Goal: Task Accomplishment & Management: Use online tool/utility

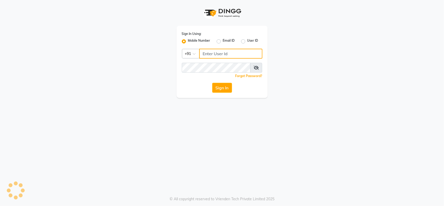
click at [208, 54] on input "Username" at bounding box center [230, 54] width 63 height 10
type input "9982351111"
click at [223, 73] on div "Forgot Password?" at bounding box center [222, 75] width 81 height 5
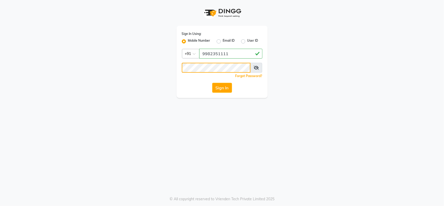
click at [212, 83] on button "Sign In" at bounding box center [222, 88] width 20 height 10
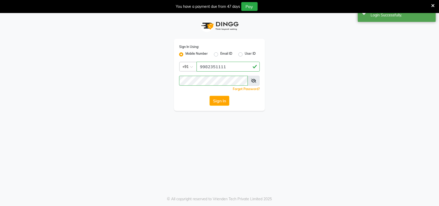
select select "service"
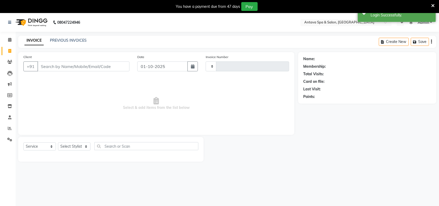
type input "0970"
select select "en"
select select "5663"
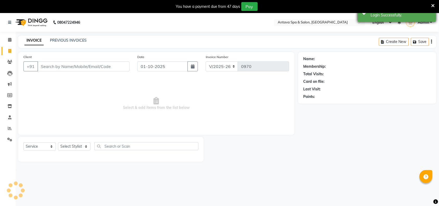
drag, startPoint x: 434, startPoint y: 3, endPoint x: 382, endPoint y: 5, distance: 52.8
click at [434, 3] on icon at bounding box center [432, 5] width 3 height 5
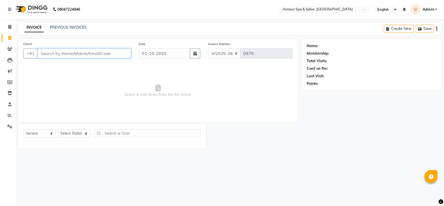
click at [53, 54] on input "Client" at bounding box center [84, 53] width 94 height 10
select select "package"
select select "41525"
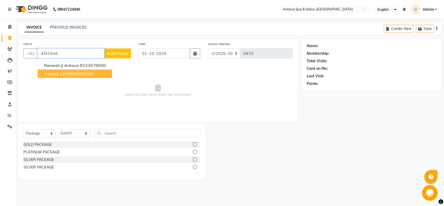
click at [85, 75] on ngb-highlight "1243500000185" at bounding box center [77, 73] width 34 height 5
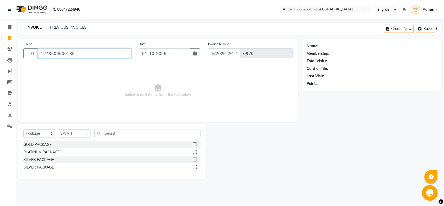
type input "1243500000185"
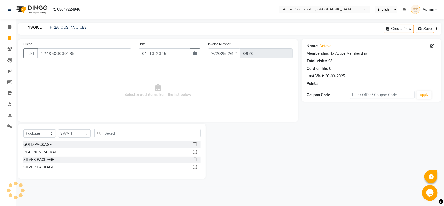
click at [53, 128] on div "Select Service Product Membership Package Voucher Prepaid Gift Card Select Styl…" at bounding box center [112, 151] width 188 height 55
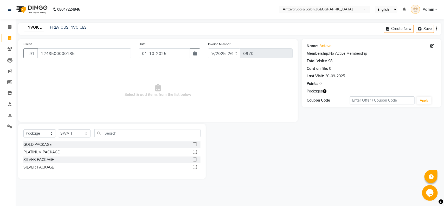
click at [47, 139] on div "Select Service Product Membership Package Voucher Prepaid Gift Card Select Styl…" at bounding box center [111, 135] width 177 height 12
click at [50, 135] on select "Select Service Product Membership Package Voucher Prepaid Gift Card" at bounding box center [39, 133] width 33 height 8
select select "service"
click at [23, 129] on select "Select Service Product Membership Package Voucher Prepaid Gift Card" at bounding box center [39, 133] width 33 height 8
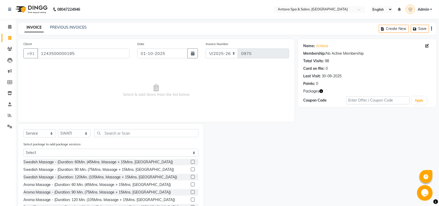
click at [139, 137] on div "Select Service Product Membership Package Voucher Prepaid Gift Card Select Styl…" at bounding box center [110, 135] width 175 height 12
click at [138, 135] on input "text" at bounding box center [146, 133] width 104 height 8
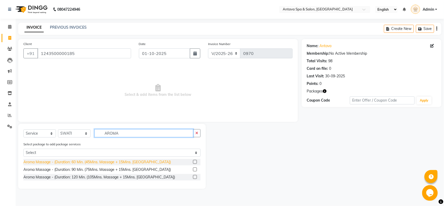
type input "AROMA"
click at [99, 161] on div "Aroma Massage - (Duration: 60 Min. (45Mins. Massage + 15Mins. [GEOGRAPHIC_DATA])" at bounding box center [96, 161] width 147 height 5
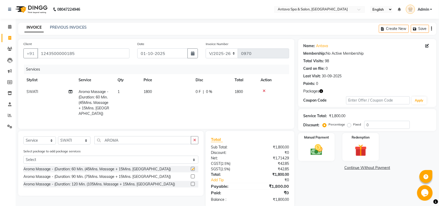
checkbox input "false"
click at [88, 133] on div "Select Service Product Membership Package Voucher Prepaid Gift Card Select Styl…" at bounding box center [110, 163] width 185 height 65
click at [83, 140] on select "Select Stylist ACHENO [PERSON_NAME] NUNU POOJA [PERSON_NAME]" at bounding box center [74, 140] width 33 height 8
select select "38645"
click at [58, 136] on select "Select Stylist ACHENO [PERSON_NAME] NUNU POOJA [PERSON_NAME]" at bounding box center [74, 140] width 33 height 8
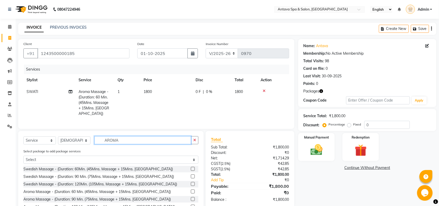
drag, startPoint x: 60, startPoint y: 142, endPoint x: 38, endPoint y: 143, distance: 21.6
click at [45, 143] on div "Select Service Product Membership Package Voucher Prepaid Gift Card Select Styl…" at bounding box center [110, 142] width 175 height 12
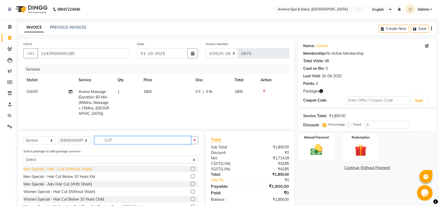
type input "CUT"
click at [40, 168] on div "Men Special - Hair – Cut (Without Wash)" at bounding box center [57, 168] width 69 height 5
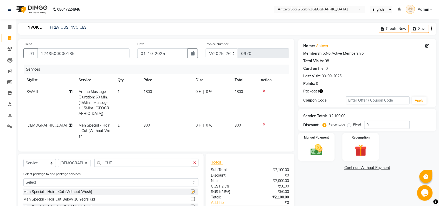
checkbox input "false"
click at [77, 166] on div "Select Service Product Membership Package Voucher Prepaid Gift Card Select Styl…" at bounding box center [110, 165] width 175 height 12
click at [76, 160] on select "Select Stylist ACHENO [PERSON_NAME] NUNU POOJA [PERSON_NAME]" at bounding box center [74, 163] width 33 height 8
select select "87741"
click at [58, 159] on select "Select Stylist ACHENO [PERSON_NAME] NUNU POOJA [PERSON_NAME]" at bounding box center [74, 163] width 33 height 8
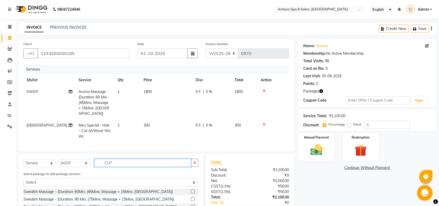
drag, startPoint x: 112, startPoint y: 163, endPoint x: 0, endPoint y: 166, distance: 112.2
click at [0, 166] on app-home "08047224946 Select Location × Antava Spa & Salon, [GEOGRAPHIC_DATA] English ENG…" at bounding box center [219, 127] width 439 height 255
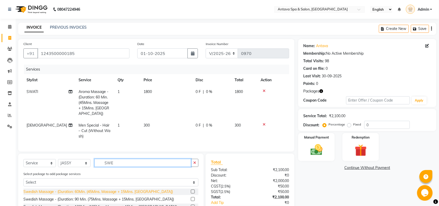
type input "SWE"
click at [85, 189] on div "Swedish Massage - (Duration: 60Min. (45Mins. Massage + 15Mins. [GEOGRAPHIC_DATA…" at bounding box center [98, 191] width 150 height 5
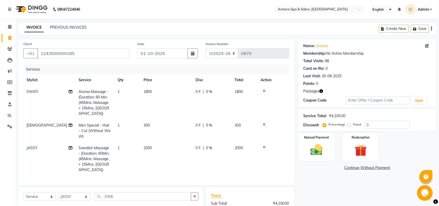
checkbox input "false"
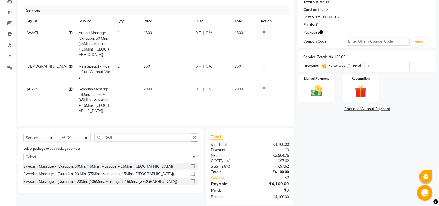
scroll to position [59, 0]
click at [78, 133] on select "Select Stylist ACHENO [PERSON_NAME] NUNU POOJA [PERSON_NAME]" at bounding box center [74, 137] width 33 height 8
select select "41525"
click at [58, 133] on select "Select Stylist ACHENO [PERSON_NAME] NUNU POOJA [PERSON_NAME]" at bounding box center [74, 137] width 33 height 8
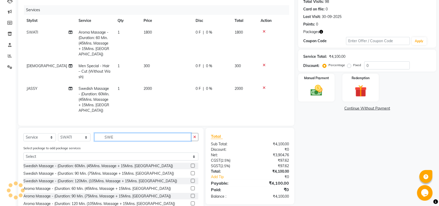
click at [48, 133] on div "Select Service Product Membership Package Voucher Prepaid Gift Card Select Styl…" at bounding box center [110, 139] width 175 height 12
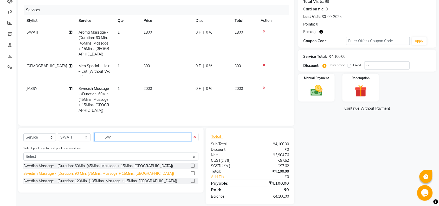
type input "SW"
click at [65, 171] on div "Swedish Massage - (Duration: 90 Min. (75Mins. Massage + 15Mins. [GEOGRAPHIC_DAT…" at bounding box center [98, 173] width 151 height 5
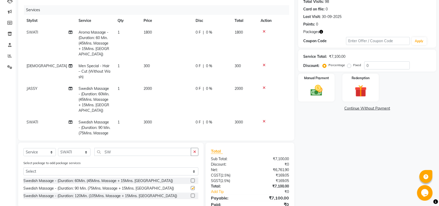
checkbox input "false"
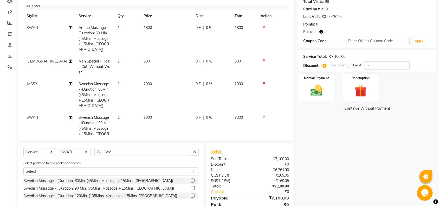
scroll to position [7, 0]
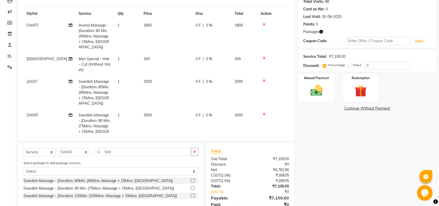
click at [76, 156] on div "Select Service Product Membership Package Voucher Prepaid Gift Card Select Styl…" at bounding box center [110, 175] width 185 height 65
click at [77, 149] on select "Select Stylist ACHENO [PERSON_NAME] NUNU POOJA [PERSON_NAME]" at bounding box center [74, 152] width 33 height 8
select select "87826"
click at [58, 148] on select "Select Stylist ACHENO [PERSON_NAME] NUNU POOJA [PERSON_NAME]" at bounding box center [74, 152] width 33 height 8
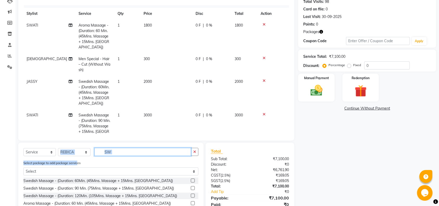
click at [121, 151] on input "SW" at bounding box center [142, 152] width 97 height 8
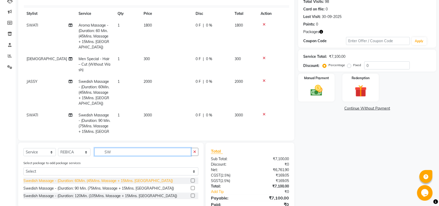
type input "SW"
click at [80, 179] on div "Swedish Massage - (Duration: 60Min. (45Mins. Massage + 15Mins. [GEOGRAPHIC_DATA…" at bounding box center [98, 180] width 150 height 5
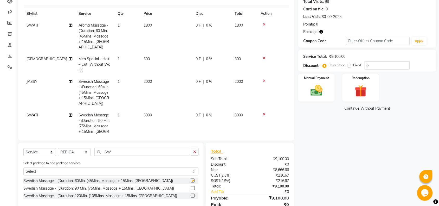
checkbox input "false"
click at [75, 152] on select "Select Stylist ACHENO [PERSON_NAME] NUNU POOJA [PERSON_NAME]" at bounding box center [74, 152] width 33 height 8
select select "87741"
click at [58, 148] on select "Select Stylist ACHENO [PERSON_NAME] NUNU POOJA [PERSON_NAME]" at bounding box center [74, 152] width 33 height 8
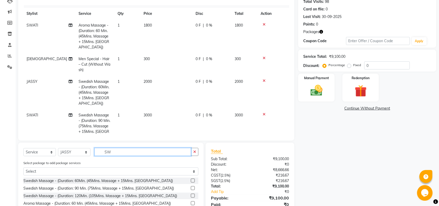
click at [117, 151] on input "SW" at bounding box center [142, 152] width 97 height 8
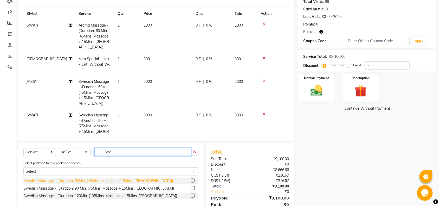
type input "SW"
click at [107, 180] on div "Swedish Massage - (Duration: 60Min. (45Mins. Massage + 15Mins. [GEOGRAPHIC_DATA…" at bounding box center [98, 180] width 150 height 5
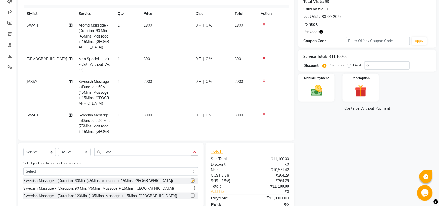
checkbox input "false"
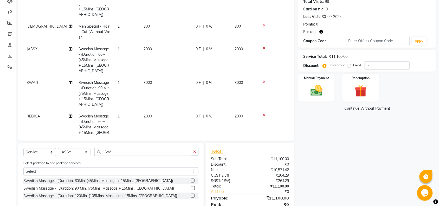
scroll to position [63, 0]
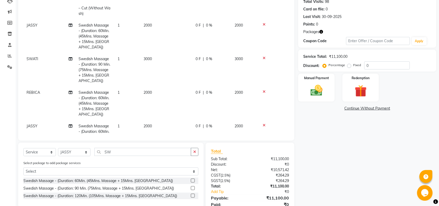
click at [125, 120] on td "1" at bounding box center [127, 137] width 26 height 34
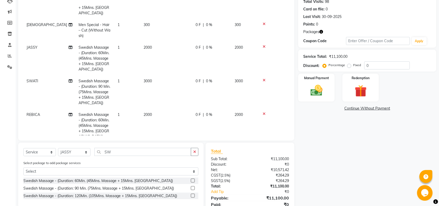
select select "87741"
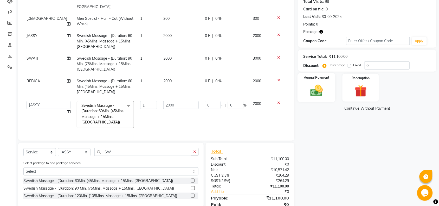
click at [319, 78] on label "Manual Payment" at bounding box center [317, 77] width 26 height 5
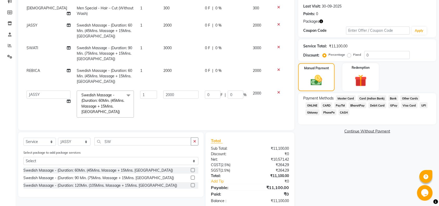
scroll to position [80, 0]
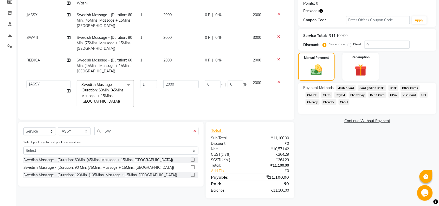
click at [349, 102] on span "CASH" at bounding box center [344, 102] width 11 height 6
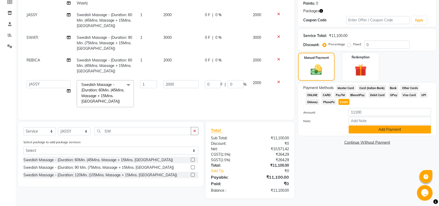
click at [354, 126] on button "Add Payment" at bounding box center [390, 129] width 82 height 8
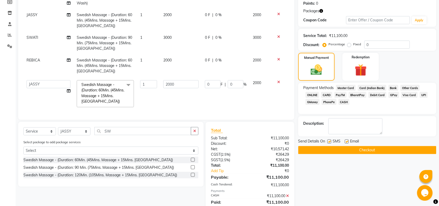
click at [346, 142] on label at bounding box center [347, 141] width 4 height 4
click at [346, 142] on input "checkbox" at bounding box center [346, 141] width 3 height 3
checkbox input "false"
click at [331, 140] on label at bounding box center [329, 141] width 4 height 4
click at [331, 140] on input "checkbox" at bounding box center [328, 141] width 3 height 3
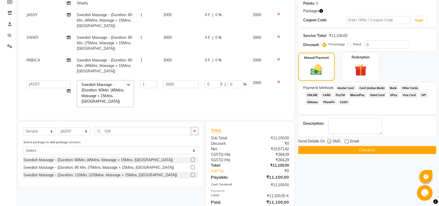
checkbox input "false"
click at [332, 146] on button "Checkout" at bounding box center [367, 150] width 138 height 8
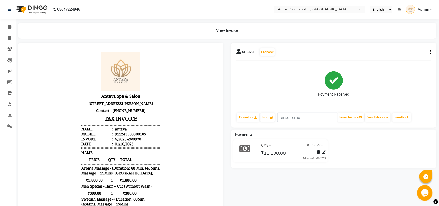
click at [14, 42] on li "Invoice" at bounding box center [8, 38] width 16 height 11
click at [14, 36] on span at bounding box center [9, 38] width 9 height 6
select select "service"
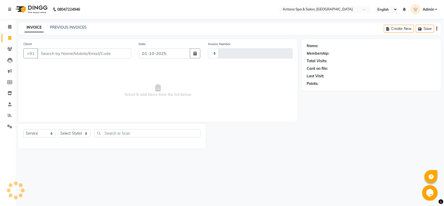
click at [63, 54] on input "Client" at bounding box center [84, 53] width 94 height 10
type input "0971"
select select "5663"
select select "package"
type input "A"
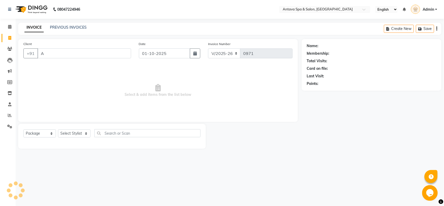
select select "41525"
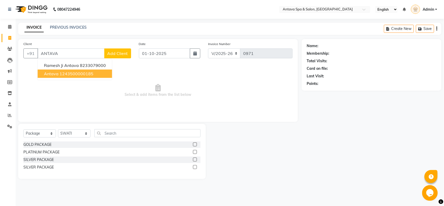
click at [67, 72] on ngb-highlight "1243500000185" at bounding box center [77, 73] width 34 height 5
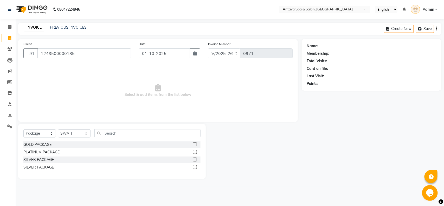
type input "1243500000185"
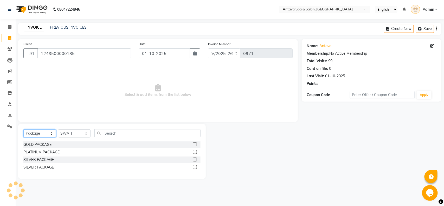
drag, startPoint x: 44, startPoint y: 133, endPoint x: 44, endPoint y: 137, distance: 3.6
click at [44, 133] on select "Select Service Product Membership Package Voucher Prepaid Gift Card" at bounding box center [39, 133] width 33 height 8
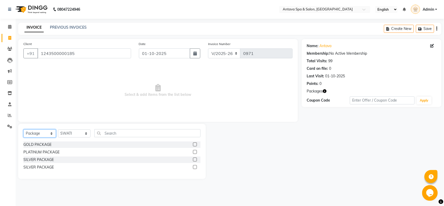
select select "service"
click at [23, 129] on select "Select Service Product Membership Package Voucher Prepaid Gift Card" at bounding box center [39, 133] width 33 height 8
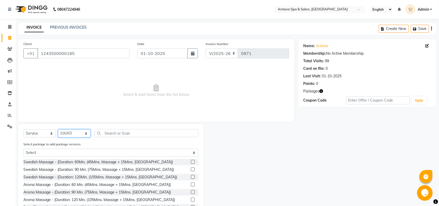
drag, startPoint x: 78, startPoint y: 135, endPoint x: 78, endPoint y: 130, distance: 5.7
click at [78, 135] on select "Select Stylist ACHENO [PERSON_NAME] NUNU POOJA [PERSON_NAME]" at bounding box center [74, 133] width 33 height 8
select select "41136"
click at [58, 129] on select "Select Stylist ACHENO [PERSON_NAME] NUNU POOJA [PERSON_NAME]" at bounding box center [74, 133] width 33 height 8
click at [110, 137] on input "text" at bounding box center [146, 133] width 104 height 8
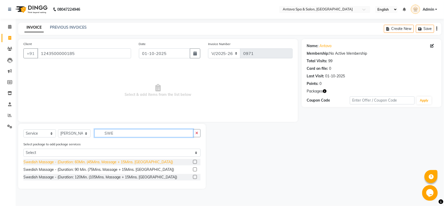
type input "SWE"
click at [82, 160] on div "Swedish Massage - (Duration: 60Min. (45Mins. Massage + 15Mins. [GEOGRAPHIC_DATA…" at bounding box center [98, 161] width 150 height 5
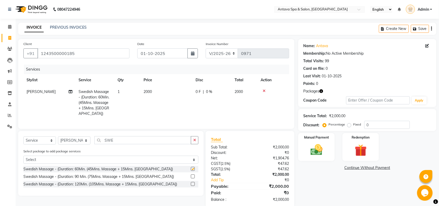
checkbox input "false"
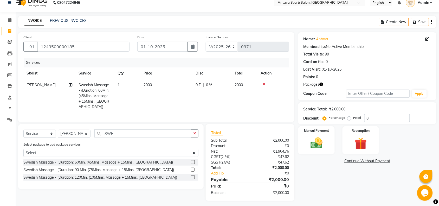
scroll to position [9, 0]
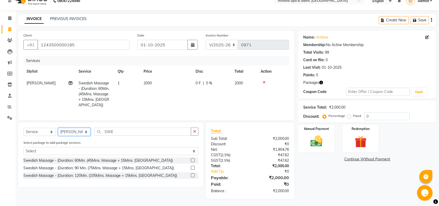
click at [69, 135] on select "Select Stylist ACHENO [PERSON_NAME] NUNU POOJA [PERSON_NAME]" at bounding box center [74, 132] width 33 height 8
click at [75, 130] on select "Select Stylist ACHENO [PERSON_NAME] NUNU POOJA [PERSON_NAME]" at bounding box center [74, 132] width 33 height 8
click at [78, 128] on select "Select Stylist ACHENO [PERSON_NAME] NUNU POOJA [PERSON_NAME]" at bounding box center [74, 132] width 33 height 8
select select "87590"
click at [58, 128] on select "Select Stylist ACHENO [PERSON_NAME] NUNU POOJA [PERSON_NAME]" at bounding box center [74, 132] width 33 height 8
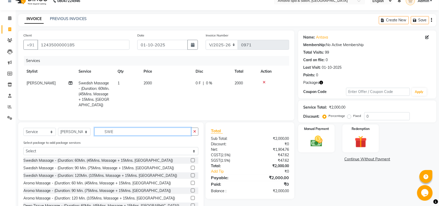
click at [65, 133] on div "Select Service Product Membership Package Voucher Prepaid Gift Card Select Styl…" at bounding box center [110, 133] width 175 height 12
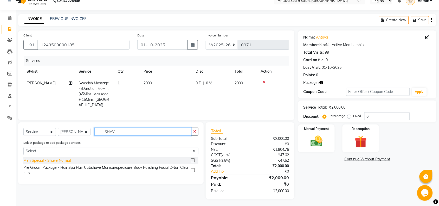
type input "SHAV"
drag, startPoint x: 50, startPoint y: 159, endPoint x: 106, endPoint y: 124, distance: 65.8
click at [50, 160] on div "Men Special - Shave Normal" at bounding box center [46, 160] width 47 height 5
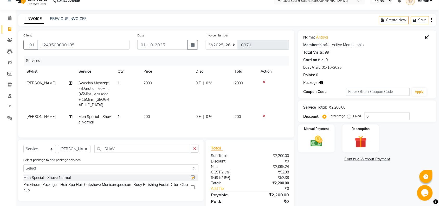
checkbox input "false"
drag, startPoint x: 150, startPoint y: 106, endPoint x: 158, endPoint y: 107, distance: 8.2
click at [150, 111] on td "200" at bounding box center [166, 119] width 52 height 17
select select "87590"
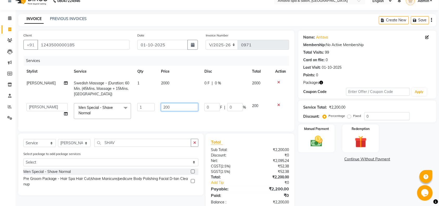
drag, startPoint x: 159, startPoint y: 109, endPoint x: 113, endPoint y: 107, distance: 46.1
click at [124, 109] on tr "[PERSON_NAME] NUNU POOJA [PERSON_NAME] SWATI Men Special - Shave Normal x Swedi…" at bounding box center [156, 111] width 266 height 22
type input "250"
click at [77, 147] on select "Select Stylist ACHENO [PERSON_NAME] NUNU POOJA [PERSON_NAME]" at bounding box center [74, 143] width 33 height 8
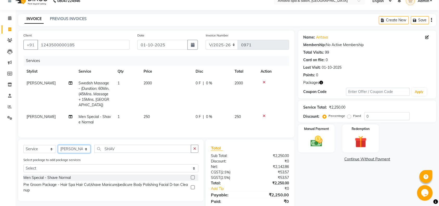
select select "87826"
click at [58, 145] on select "Select Stylist ACHENO [PERSON_NAME] NUNU POOJA [PERSON_NAME]" at bounding box center [74, 149] width 33 height 8
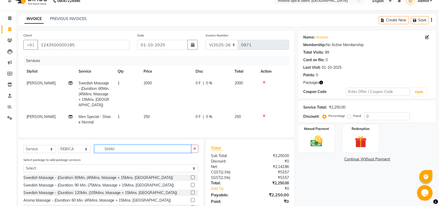
drag, startPoint x: 104, startPoint y: 145, endPoint x: 33, endPoint y: 144, distance: 71.5
click at [33, 145] on div "Select Service Product Membership Package Voucher Prepaid Gift Card Select Styl…" at bounding box center [110, 151] width 175 height 12
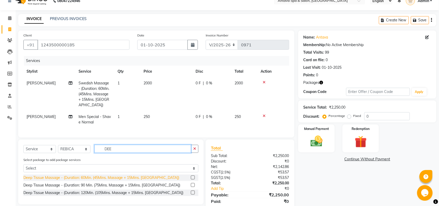
type input "DEE"
click at [56, 175] on div "Deep Tissue Massage - (Duration: 60Min. (45Mins. Massage + 15Mins. [GEOGRAPHIC_…" at bounding box center [101, 177] width 156 height 5
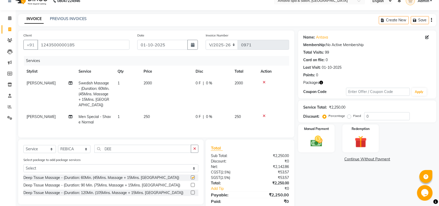
checkbox input "false"
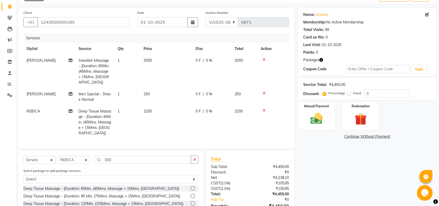
scroll to position [54, 0]
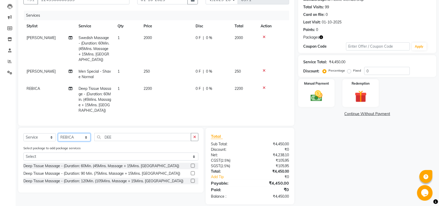
click at [77, 133] on select "Select Stylist ACHENO [PERSON_NAME] NUNU POOJA [PERSON_NAME]" at bounding box center [74, 137] width 33 height 8
select select "41525"
click at [58, 133] on select "Select Stylist ACHENO [PERSON_NAME] NUNU POOJA [PERSON_NAME]" at bounding box center [74, 137] width 33 height 8
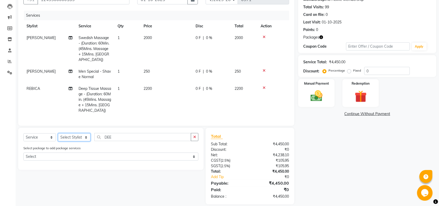
select select "41525"
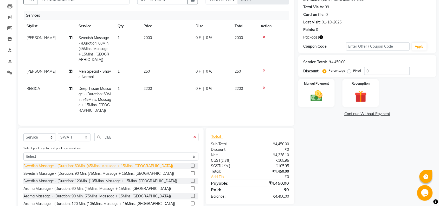
click at [101, 163] on div "Swedish Massage - (Duration: 60Min. (45Mins. Massage + 15Mins. [GEOGRAPHIC_DATA…" at bounding box center [98, 165] width 150 height 5
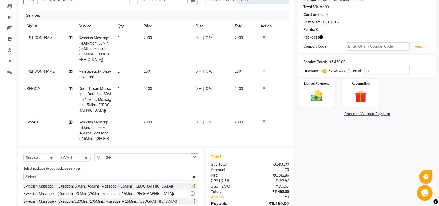
checkbox input "false"
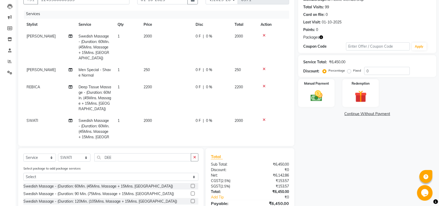
click at [166, 115] on td "2000" at bounding box center [166, 132] width 52 height 34
select select "41525"
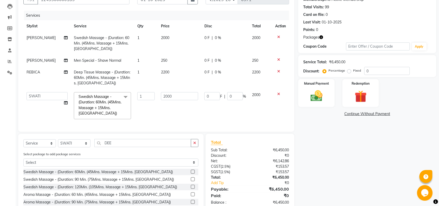
scroll to position [0, 0]
drag, startPoint x: 114, startPoint y: 98, endPoint x: 64, endPoint y: 98, distance: 49.9
click at [80, 98] on tr "[PERSON_NAME] NUNU POOJA [PERSON_NAME] SWATI Swedish Massage - (Duration: 60Min…" at bounding box center [156, 105] width 266 height 33
type input "1500"
click at [67, 146] on div "Client [PHONE_NUMBER] Date [DATE] Invoice Number V/2025 V/[PHONE_NUMBER] Servic…" at bounding box center [156, 106] width 284 height 243
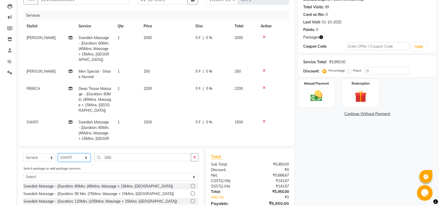
select select "87826"
click at [58, 153] on select "Select Stylist ACHENO [PERSON_NAME] NUNU POOJA [PERSON_NAME]" at bounding box center [74, 157] width 33 height 8
click at [74, 144] on div "Client [PHONE_NUMBER] Date [DATE] Invoice Number V/2025 V/[PHONE_NUMBER] Servic…" at bounding box center [156, 113] width 284 height 257
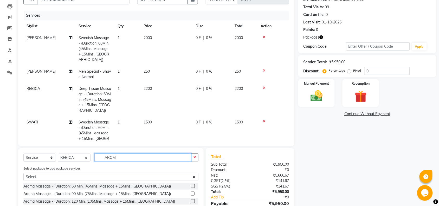
type input "AROM"
click at [59, 184] on div "Aroma Massage - (Duration: 60 Min. (45Mins. Massage + 15Mins. [GEOGRAPHIC_DATA])" at bounding box center [96, 185] width 147 height 5
checkbox input "false"
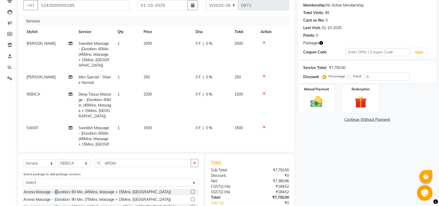
scroll to position [48, 0]
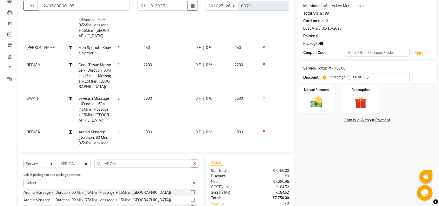
click at [167, 126] on td "1800" at bounding box center [166, 143] width 52 height 34
select select "87826"
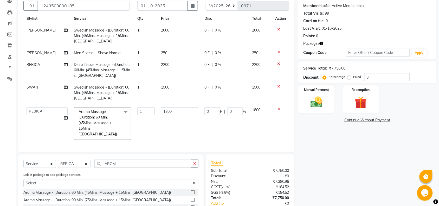
scroll to position [13, 0]
drag, startPoint x: 145, startPoint y: 104, endPoint x: 72, endPoint y: 104, distance: 73.1
click at [82, 102] on tbody "[PERSON_NAME] Massage - (Duration: 60Min. (45Mins. Massage + 15Mins. Bath) 1 20…" at bounding box center [156, 84] width 266 height 118
type input "1700"
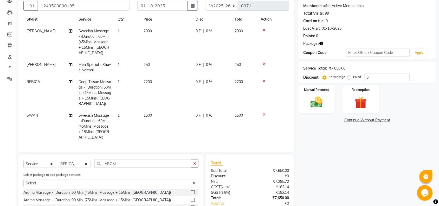
click at [183, 87] on tbody "[PERSON_NAME] Massage - (Duration: 60Min. (45Mins. Massage + 15Mins. Bath) 1 20…" at bounding box center [156, 100] width 266 height 151
click at [306, 105] on img at bounding box center [316, 102] width 20 height 14
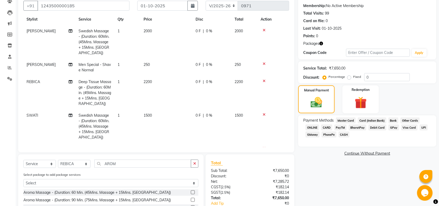
click at [312, 125] on span "ONLINE" at bounding box center [313, 127] width 14 height 6
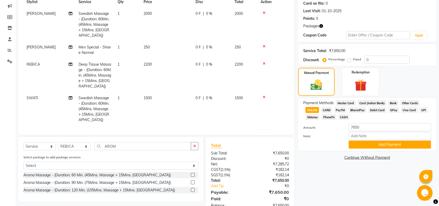
scroll to position [80, 0]
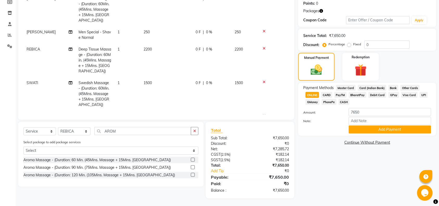
click at [353, 134] on div "Payment Methods Master Card Card (Indian Bank) Bank Other Cards ONLINE CARD Pay…" at bounding box center [367, 109] width 138 height 53
click at [353, 133] on button "Add Payment" at bounding box center [390, 129] width 82 height 8
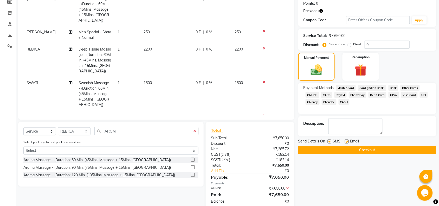
click at [349, 140] on label at bounding box center [347, 141] width 4 height 4
click at [348, 140] on input "checkbox" at bounding box center [346, 141] width 3 height 3
checkbox input "false"
click at [328, 141] on label at bounding box center [329, 141] width 4 height 4
click at [328, 141] on input "checkbox" at bounding box center [328, 141] width 3 height 3
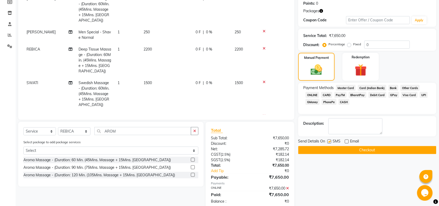
checkbox input "false"
click at [331, 149] on button "Checkout" at bounding box center [367, 150] width 138 height 8
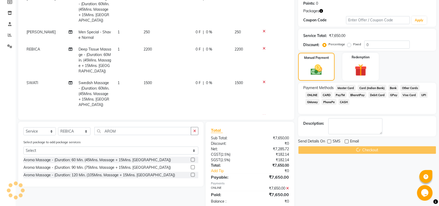
scroll to position [0, 0]
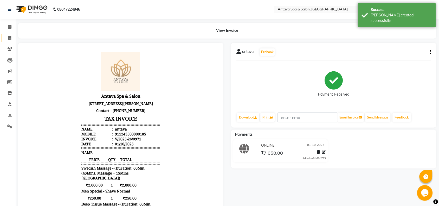
drag, startPoint x: 0, startPoint y: 40, endPoint x: 7, endPoint y: 37, distance: 7.0
click at [0, 40] on li "Invoice" at bounding box center [8, 38] width 16 height 11
click at [7, 37] on span at bounding box center [9, 38] width 9 height 6
select select "service"
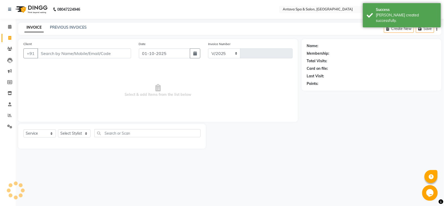
select select "5663"
type input "0972"
click at [62, 26] on link "PREVIOUS INVOICES" at bounding box center [68, 27] width 37 height 5
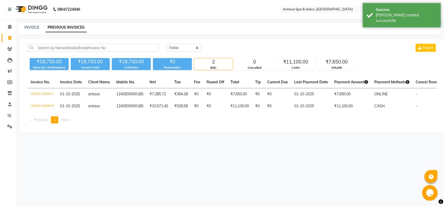
click at [42, 28] on div "INVOICE PREVIOUS INVOICES" at bounding box center [226, 27] width 417 height 5
click at [37, 26] on link "INVOICE" at bounding box center [31, 27] width 15 height 5
select select "service"
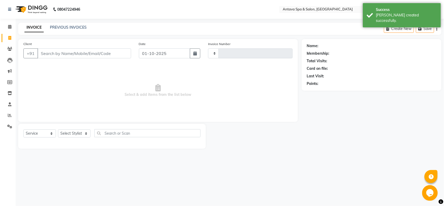
type input "0972"
select select "5663"
select select "package"
select select "41525"
